Goal: Task Accomplishment & Management: Manage account settings

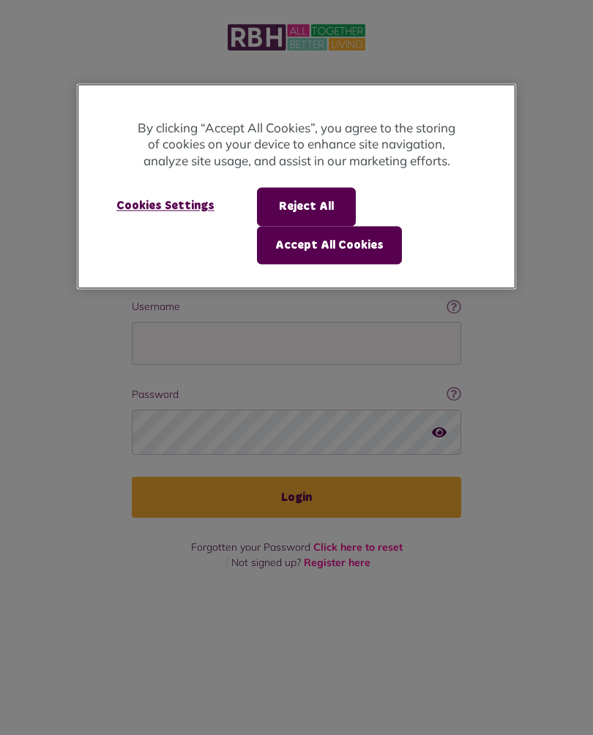
click at [360, 240] on button "Accept All Cookies" at bounding box center [329, 245] width 145 height 38
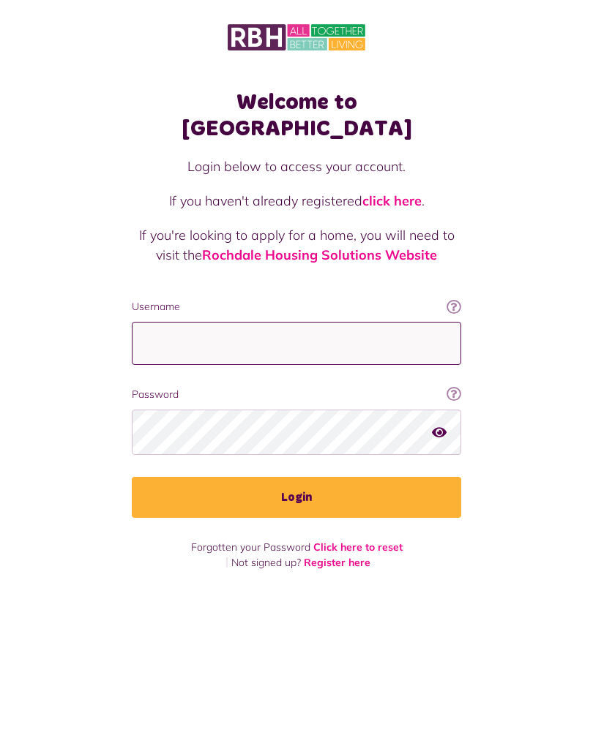
click at [332, 322] on input "Username" at bounding box center [296, 343] width 329 height 43
type input "**********"
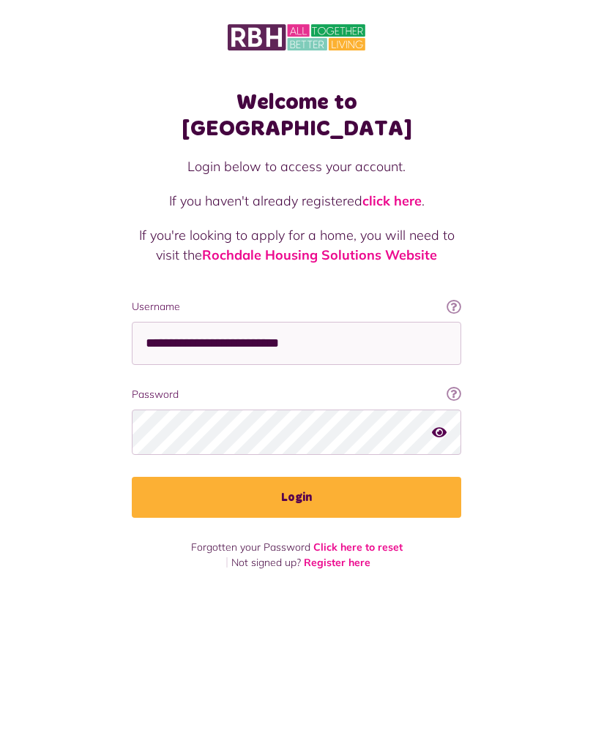
click at [315, 477] on button "Login" at bounding box center [296, 497] width 329 height 41
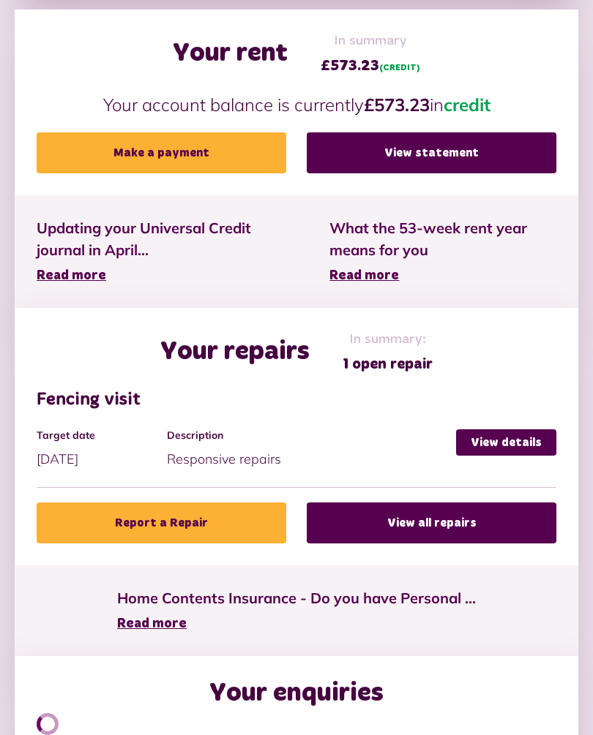
scroll to position [507, 0]
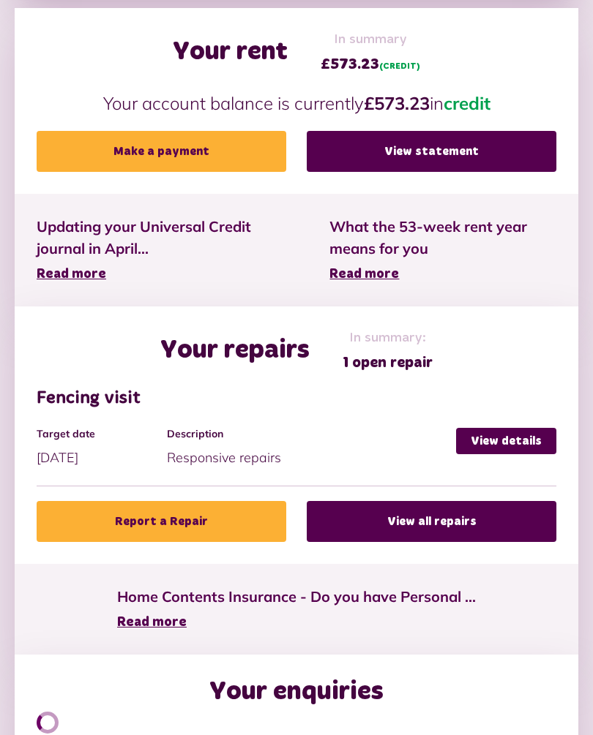
click at [507, 443] on link "View details" at bounding box center [506, 442] width 100 height 26
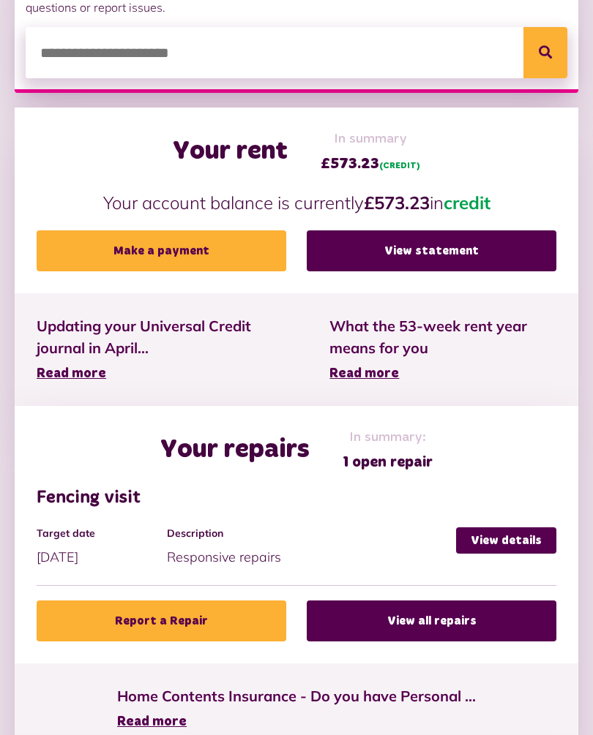
scroll to position [463, 0]
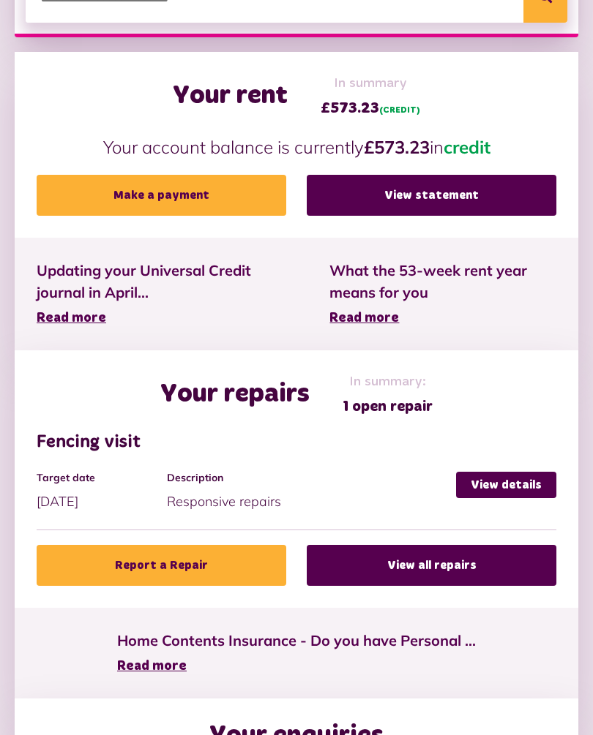
click at [514, 271] on span "What the 53-week rent year means for you" at bounding box center [442, 283] width 227 height 44
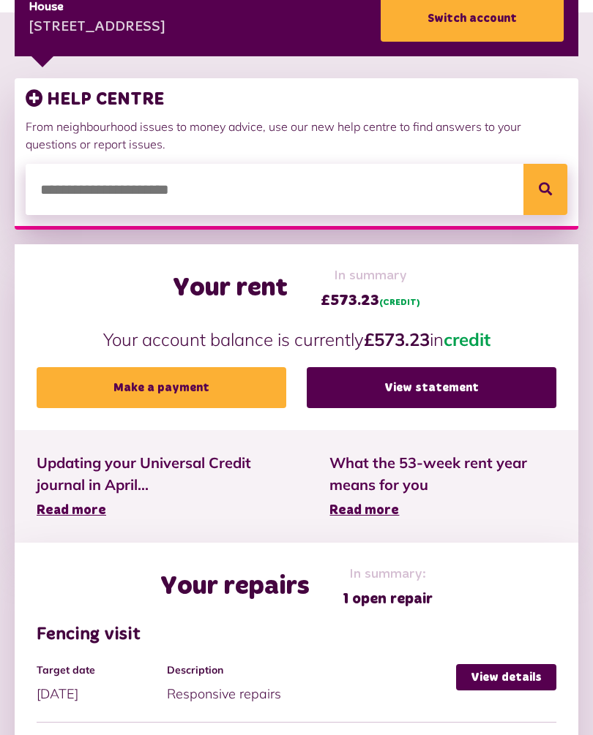
scroll to position [0, 0]
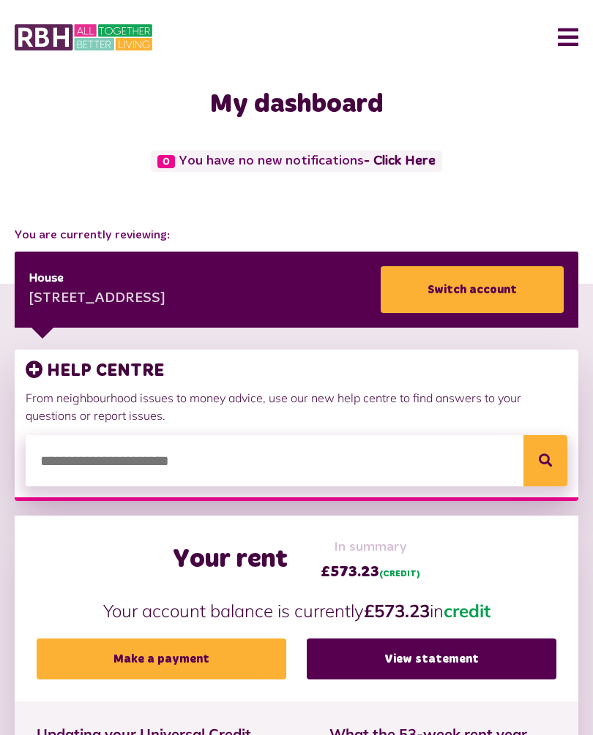
click at [577, 20] on button "Menu" at bounding box center [562, 37] width 31 height 45
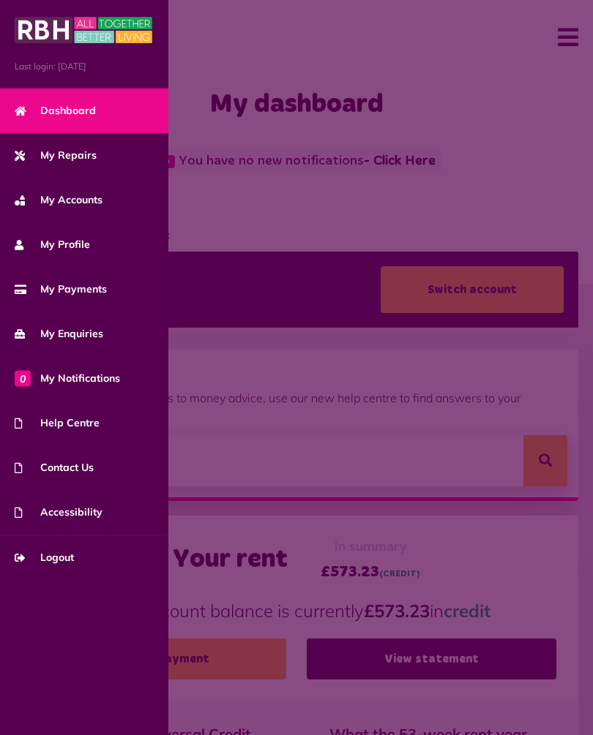
click at [61, 555] on span "Logout" at bounding box center [44, 557] width 59 height 15
